Goal: Register for event/course

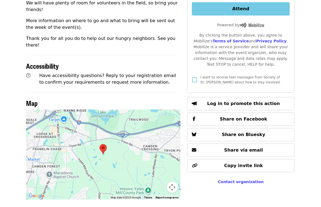
scroll to position [311, 0]
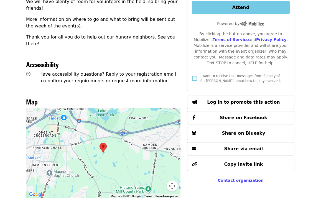
click at [111, 109] on div at bounding box center [103, 153] width 154 height 90
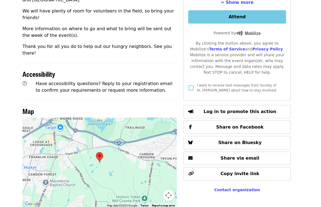
scroll to position [301, 5]
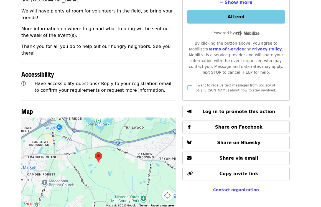
drag, startPoint x: 97, startPoint y: 107, endPoint x: 93, endPoint y: 128, distance: 20.9
click at [93, 128] on div at bounding box center [98, 162] width 154 height 90
click at [82, 126] on div at bounding box center [98, 162] width 154 height 90
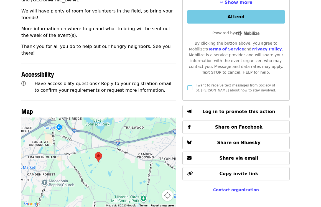
click at [164, 190] on button "Map camera controls" at bounding box center [167, 195] width 11 height 11
click at [127, 176] on button "Move left" at bounding box center [125, 181] width 11 height 11
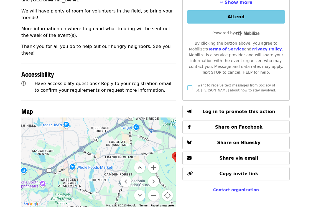
click at [140, 162] on button "Move up" at bounding box center [139, 167] width 11 height 11
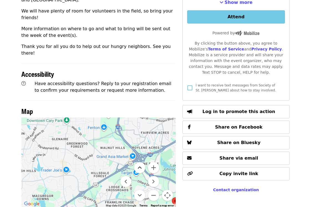
click at [140, 162] on button "Move up" at bounding box center [139, 167] width 11 height 11
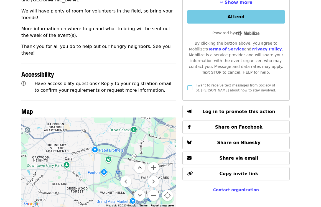
click at [140, 162] on button "Move up" at bounding box center [139, 167] width 11 height 11
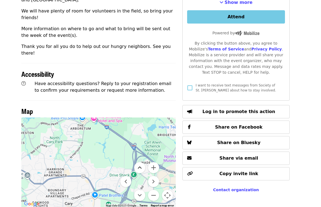
click at [140, 162] on button "Move up" at bounding box center [139, 167] width 11 height 11
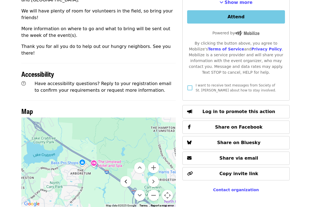
click at [127, 176] on button "Move left" at bounding box center [125, 181] width 11 height 11
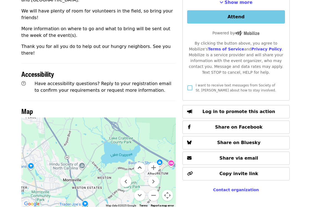
click at [141, 162] on button "Move up" at bounding box center [139, 167] width 11 height 11
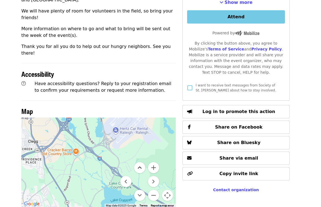
click at [141, 162] on button "Move up" at bounding box center [139, 167] width 11 height 11
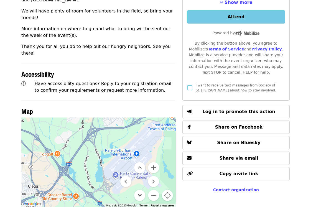
click at [140, 190] on button "Move down" at bounding box center [139, 195] width 11 height 11
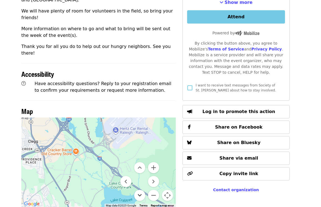
click at [140, 190] on button "Move down" at bounding box center [139, 195] width 11 height 11
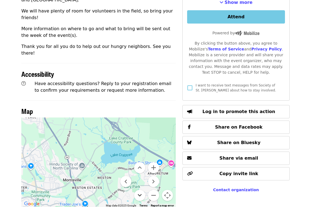
click at [140, 190] on button "Move down" at bounding box center [139, 195] width 11 height 11
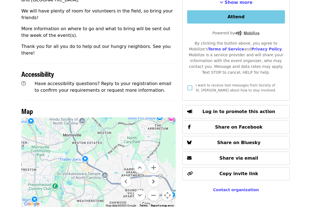
click at [154, 176] on button "Move right" at bounding box center [153, 181] width 11 height 11
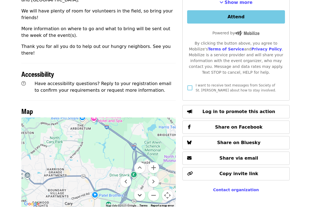
click at [140, 190] on button "Move down" at bounding box center [139, 195] width 11 height 11
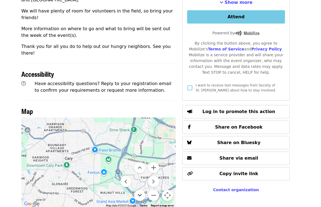
click at [139, 190] on button "Move down" at bounding box center [139, 195] width 11 height 11
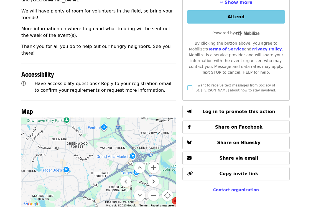
click at [153, 176] on button "Move right" at bounding box center [153, 181] width 11 height 11
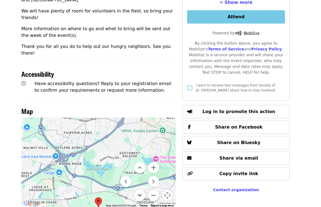
click at [143, 190] on button "Move down" at bounding box center [139, 195] width 11 height 11
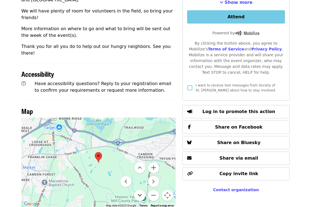
click at [139, 190] on button "Move down" at bounding box center [139, 195] width 11 height 11
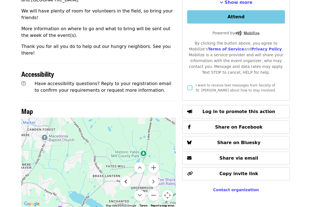
click at [125, 176] on button "Move left" at bounding box center [125, 181] width 11 height 11
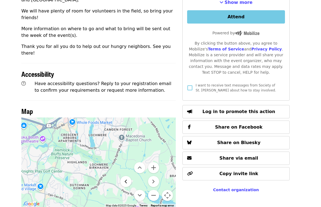
click at [125, 176] on button "Move left" at bounding box center [125, 181] width 11 height 11
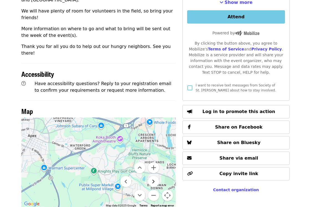
click at [154, 176] on button "Move right" at bounding box center [153, 181] width 11 height 11
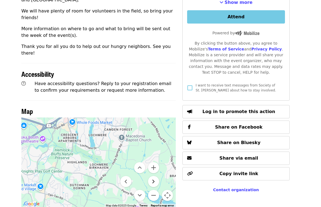
click at [154, 176] on button "Move right" at bounding box center [153, 181] width 11 height 11
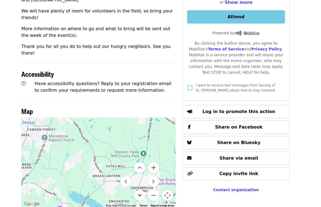
click at [140, 190] on button "Move down" at bounding box center [139, 195] width 11 height 11
